Goal: Task Accomplishment & Management: Use online tool/utility

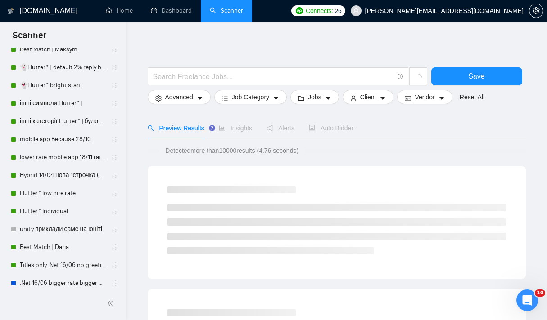
scroll to position [56, 0]
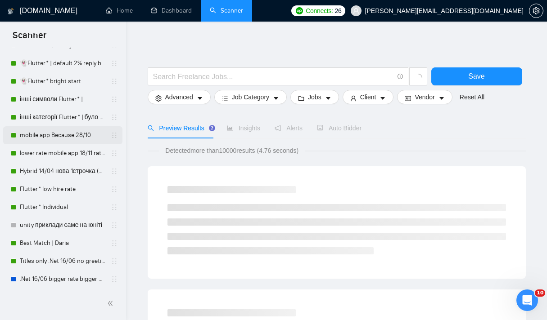
click at [51, 133] on link "mobile app Because 28/10" at bounding box center [63, 135] width 86 height 18
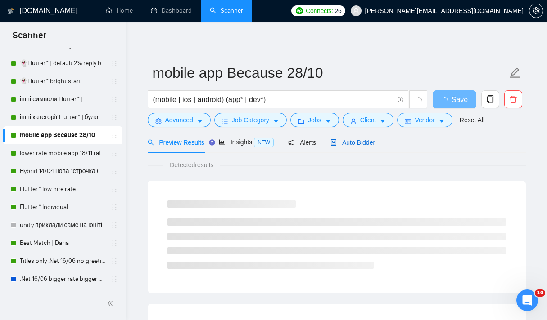
click at [357, 147] on div "Auto Bidder" at bounding box center [352, 143] width 45 height 10
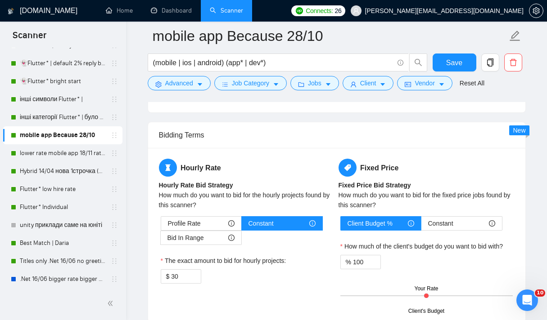
scroll to position [1387, 0]
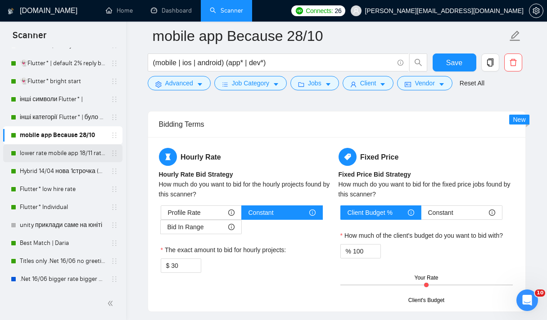
click at [72, 158] on link "lower rate mobile app 18/11 rate range 80% (було 11%)" at bounding box center [63, 153] width 86 height 18
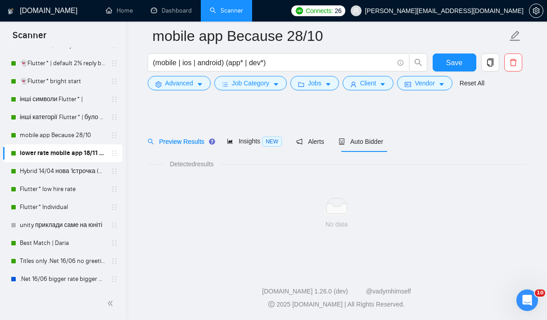
scroll to position [8, 0]
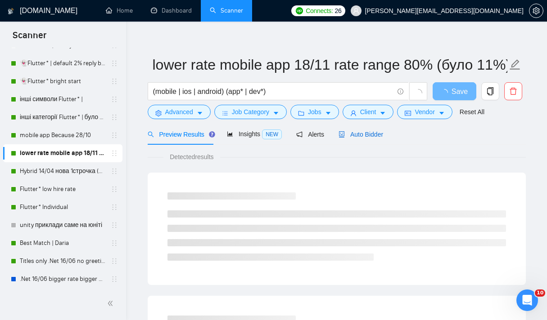
click at [369, 137] on span "Auto Bidder" at bounding box center [360, 134] width 45 height 7
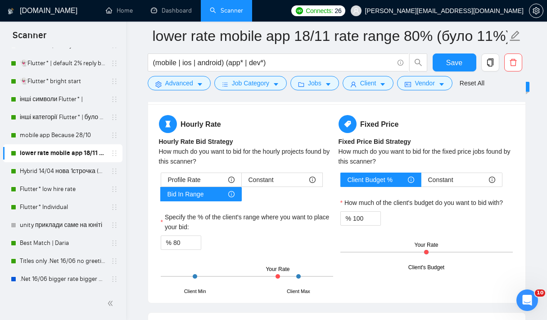
scroll to position [1421, 0]
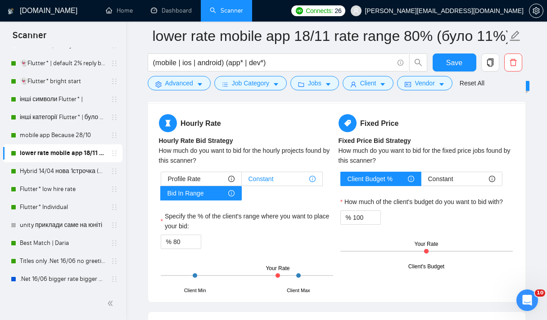
click at [276, 177] on div "Constant" at bounding box center [281, 179] width 67 height 14
click at [242, 181] on input "Constant" at bounding box center [242, 181] width 0 height 0
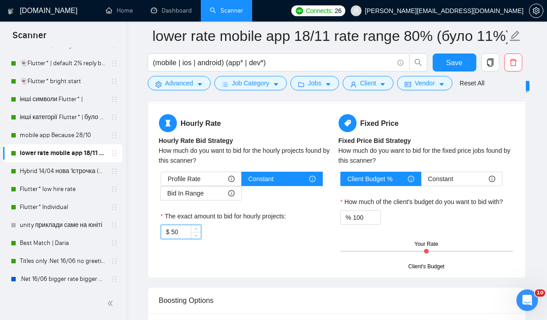
click at [189, 229] on input "50" at bounding box center [185, 232] width 29 height 14
type input "5"
type input "30"
click at [298, 214] on div "The exact amount to bid for hourly projects:" at bounding box center [247, 219] width 172 height 14
click at [33, 174] on link "Hybrid 14/04 нова 1строчка (був вью 6,25%)" at bounding box center [63, 171] width 86 height 18
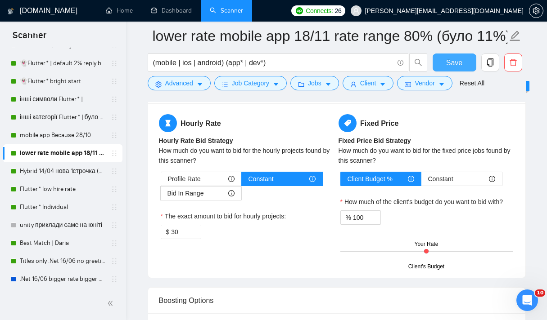
click at [464, 59] on button "Save" at bounding box center [455, 63] width 44 height 18
click at [50, 172] on link "Hybrid 14/04 нова 1строчка (був вью 6,25%)" at bounding box center [63, 171] width 86 height 18
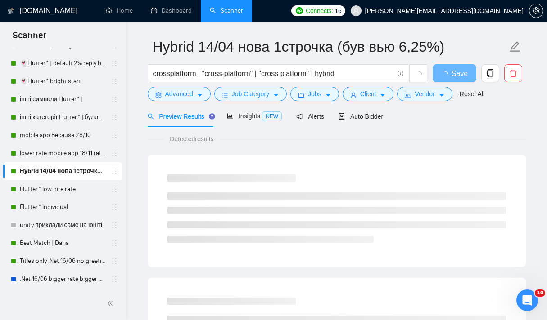
scroll to position [27, 0]
click at [351, 117] on span "Auto Bidder" at bounding box center [360, 116] width 45 height 7
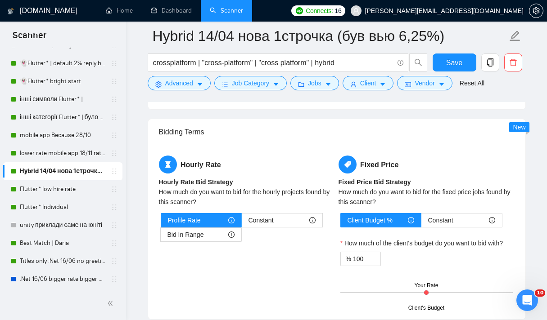
scroll to position [1380, 0]
click at [265, 222] on span "Constant" at bounding box center [260, 220] width 25 height 14
click at [242, 222] on input "Constant" at bounding box center [242, 222] width 0 height 0
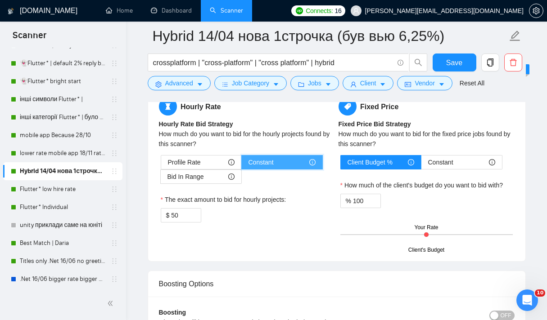
scroll to position [1438, 0]
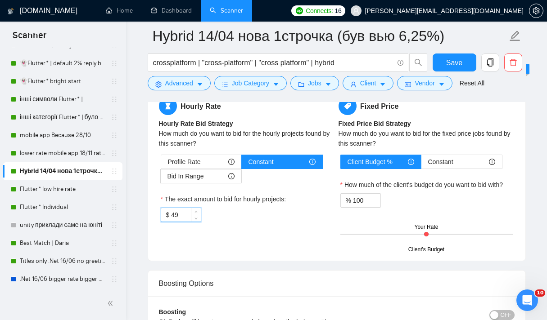
drag, startPoint x: 196, startPoint y: 217, endPoint x: 167, endPoint y: 216, distance: 29.3
click at [167, 216] on div "$ 49" at bounding box center [181, 215] width 41 height 14
drag, startPoint x: 181, startPoint y: 216, endPoint x: 162, endPoint y: 216, distance: 19.4
click at [163, 216] on div "$ 49" at bounding box center [181, 215] width 41 height 14
type input "30"
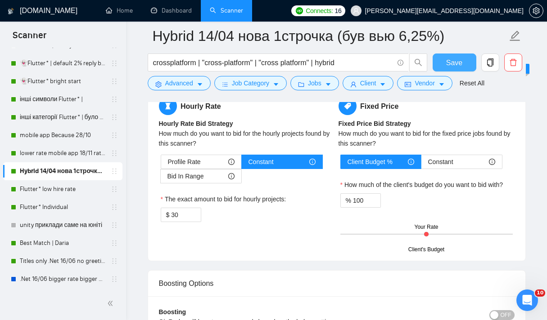
click at [445, 59] on button "Save" at bounding box center [455, 63] width 44 height 18
click at [53, 189] on link "Flutter* low hire rate" at bounding box center [63, 189] width 86 height 18
click at [51, 191] on link "Flutter* low hire rate" at bounding box center [63, 189] width 86 height 18
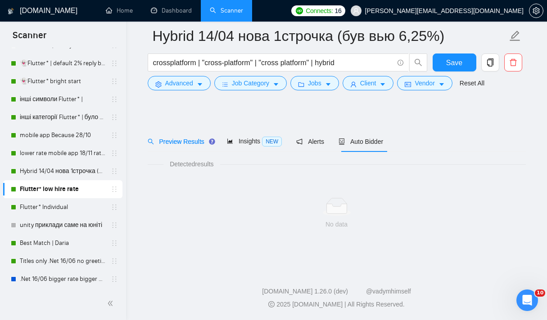
scroll to position [8, 0]
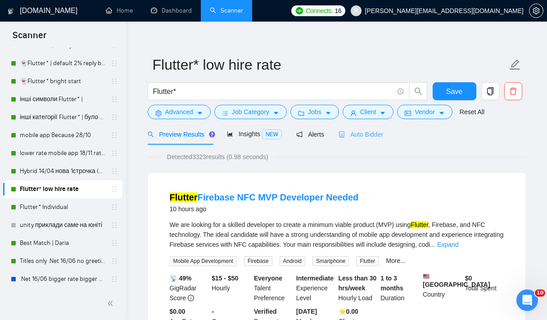
click at [369, 128] on div "Auto Bidder" at bounding box center [360, 134] width 45 height 21
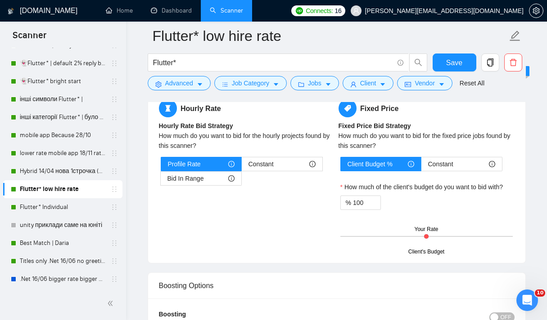
scroll to position [1409, 0]
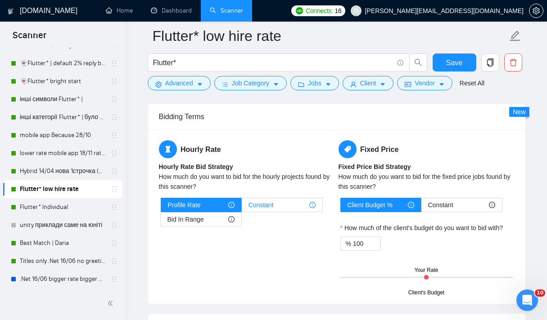
click at [274, 208] on span "Constant" at bounding box center [260, 205] width 25 height 14
click at [242, 207] on input "Constant" at bounding box center [242, 207] width 0 height 0
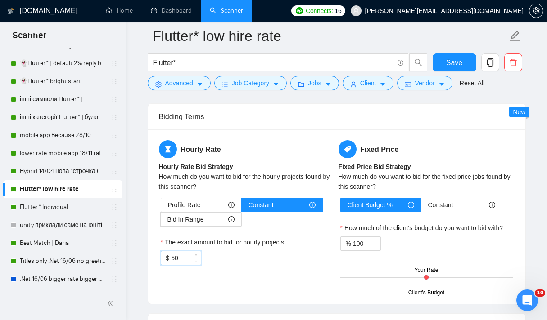
drag, startPoint x: 188, startPoint y: 254, endPoint x: 157, endPoint y: 255, distance: 31.5
click at [157, 255] on div "Hourly Rate Hourly Rate Bid Strategy How much do you want to bid for the hourly…" at bounding box center [247, 208] width 180 height 136
drag, startPoint x: 180, startPoint y: 258, endPoint x: 162, endPoint y: 257, distance: 18.5
click at [162, 257] on div "$ 50" at bounding box center [181, 258] width 41 height 14
type input "30"
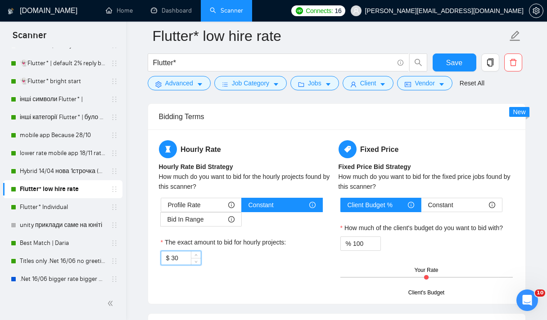
click at [255, 267] on div "Hourly Rate Hourly Rate Bid Strategy How much do you want to bid for the hourly…" at bounding box center [247, 208] width 180 height 136
click at [451, 65] on span "Save" at bounding box center [454, 62] width 16 height 11
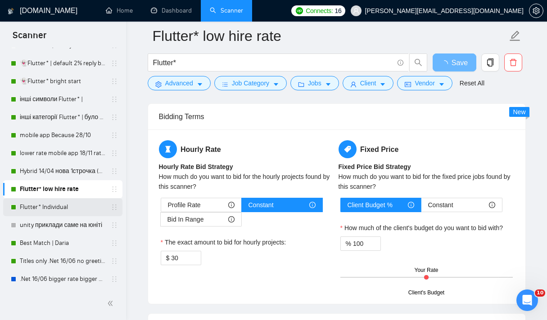
click at [45, 210] on link "Flutter* Individual" at bounding box center [63, 207] width 86 height 18
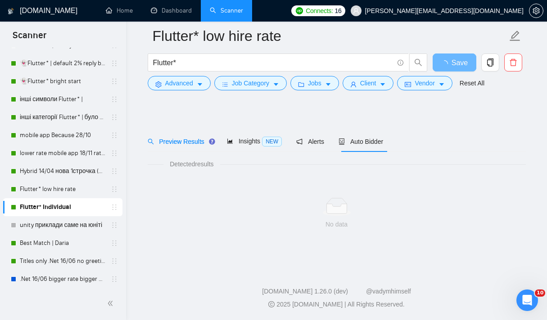
scroll to position [8, 0]
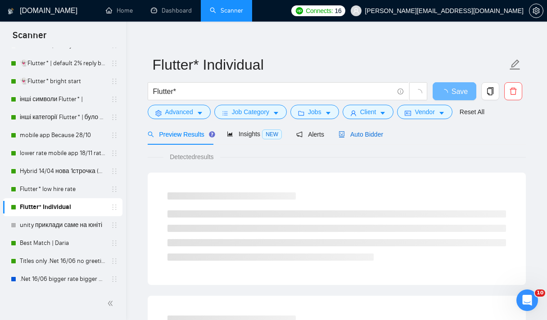
click at [364, 139] on div "Auto Bidder" at bounding box center [360, 135] width 45 height 10
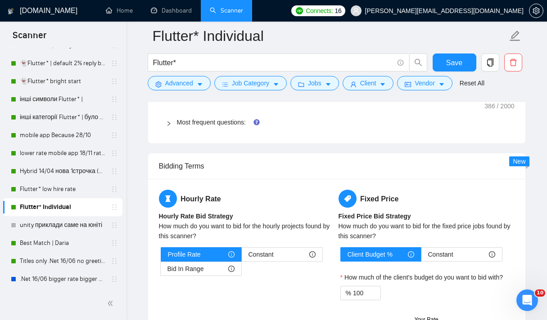
scroll to position [1362, 0]
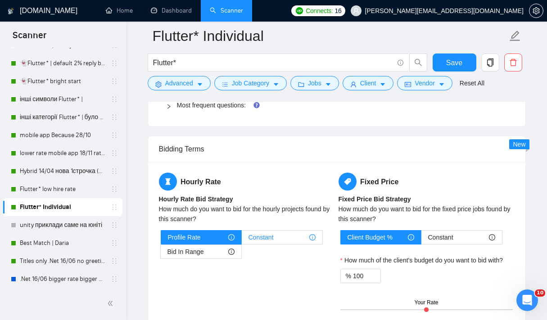
click at [260, 239] on span "Constant" at bounding box center [260, 238] width 25 height 14
click at [242, 240] on input "Constant" at bounding box center [242, 240] width 0 height 0
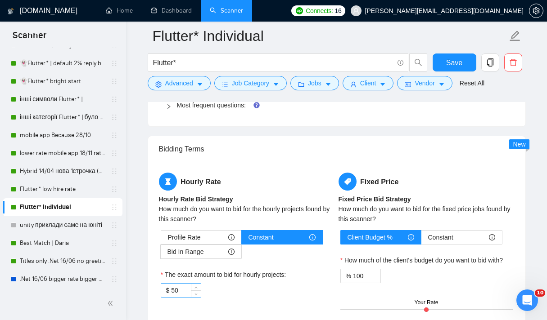
click at [189, 291] on input "50" at bounding box center [185, 291] width 29 height 14
drag, startPoint x: 187, startPoint y: 291, endPoint x: 169, endPoint y: 290, distance: 18.5
click at [169, 290] on div "$ 50" at bounding box center [181, 291] width 41 height 14
type input "30"
click at [256, 267] on div "Profile Rate Constant Bid In Range The exact amount to bid for hourly projects:…" at bounding box center [247, 264] width 176 height 68
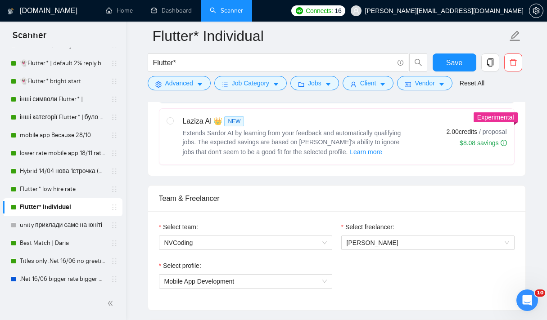
scroll to position [379, 0]
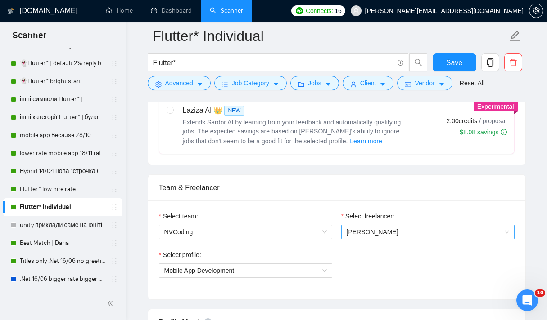
click at [355, 229] on span "[PERSON_NAME]" at bounding box center [373, 232] width 52 height 7
click at [335, 211] on div "Select team: NVCoding Select freelancer: [PERSON_NAME] Select profile: Mobile A…" at bounding box center [336, 250] width 377 height 99
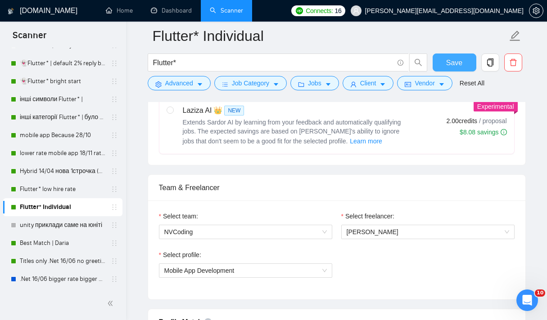
click at [458, 62] on span "Save" at bounding box center [454, 62] width 16 height 11
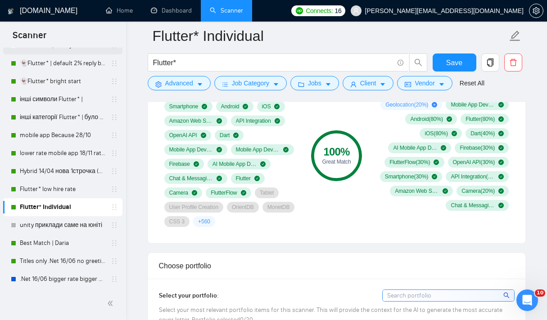
scroll to position [583, 0]
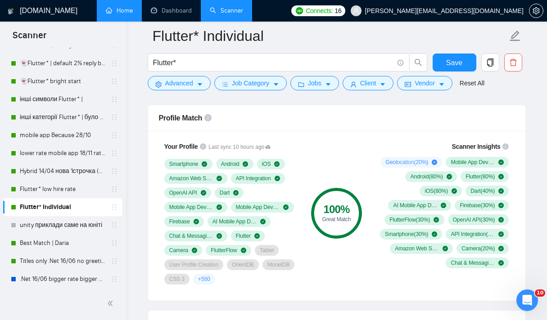
click at [122, 9] on link "Home" at bounding box center [119, 11] width 27 height 8
